Goal: Transaction & Acquisition: Purchase product/service

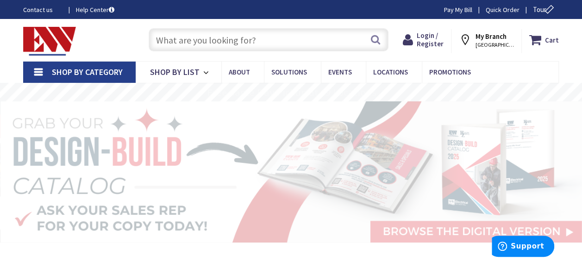
click at [185, 42] on input "text" at bounding box center [269, 39] width 240 height 23
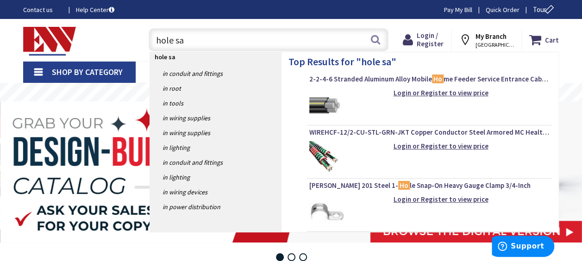
type input "hole saw"
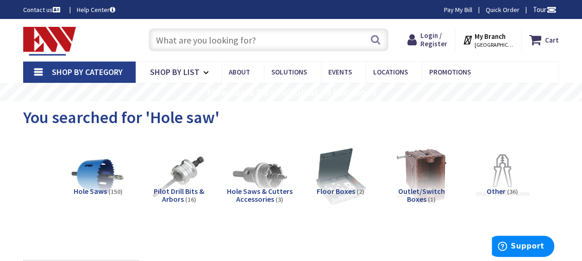
click at [170, 43] on input "text" at bounding box center [269, 39] width 240 height 23
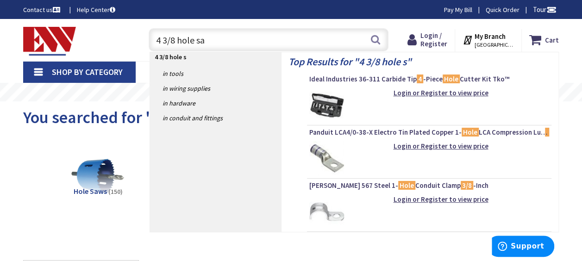
type input "4 3/8 hole saw"
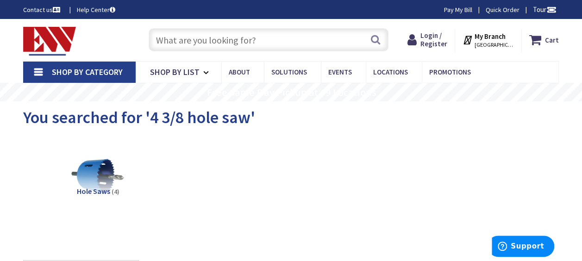
click at [490, 33] on strong "My Branch" at bounding box center [490, 36] width 31 height 9
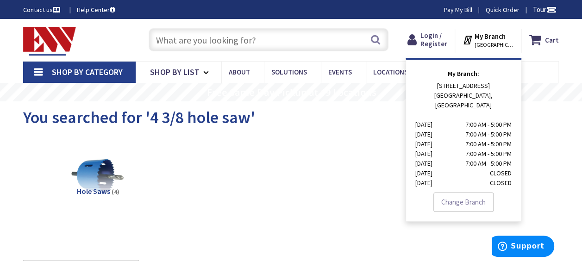
click at [500, 42] on span "[GEOGRAPHIC_DATA], [GEOGRAPHIC_DATA]" at bounding box center [494, 44] width 39 height 7
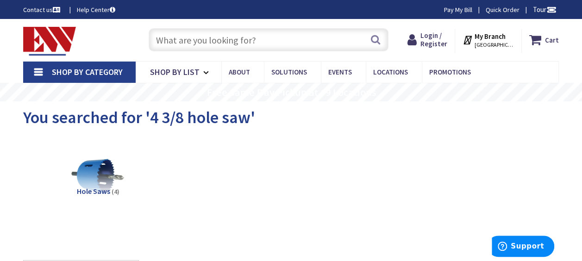
click at [500, 42] on span "BRISTOL, CT" at bounding box center [494, 44] width 39 height 7
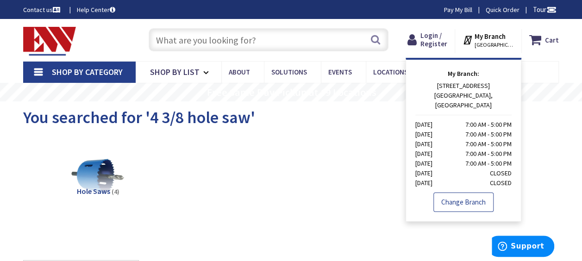
click at [459, 193] on link "Change Branch" at bounding box center [464, 202] width 60 height 19
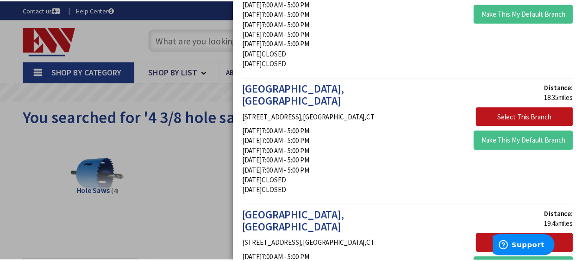
scroll to position [926, 0]
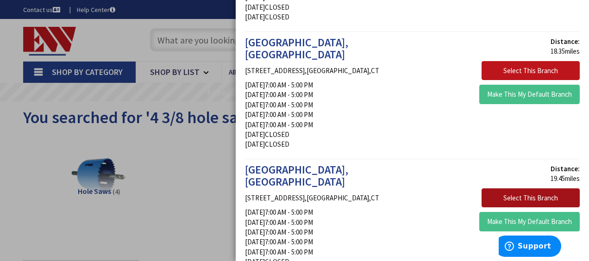
click at [516, 189] on button "Select This Branch" at bounding box center [531, 198] width 98 height 19
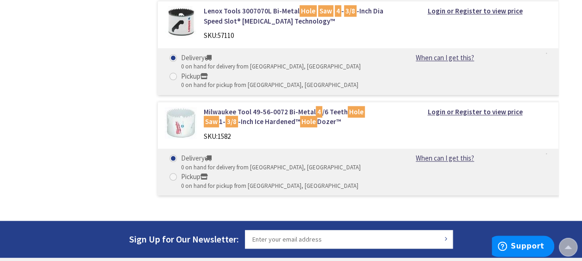
scroll to position [185, 0]
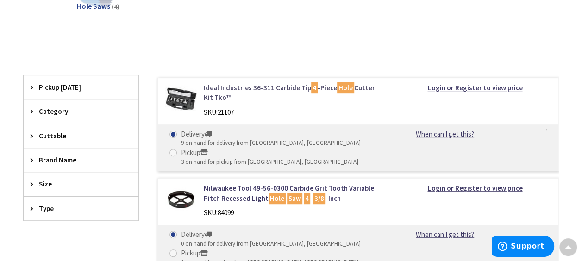
click at [258, 84] on link "Ideal Industries 36-311 Carbide Tip 4 -Piece Hole Cutter Kit Tko™" at bounding box center [294, 93] width 181 height 20
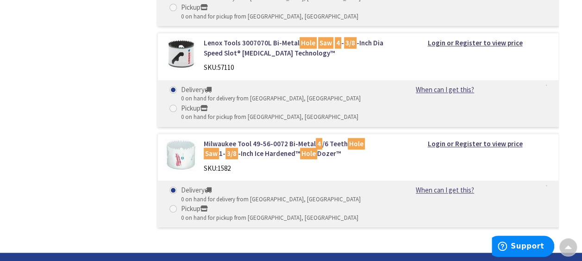
scroll to position [385, 0]
